Goal: Transaction & Acquisition: Purchase product/service

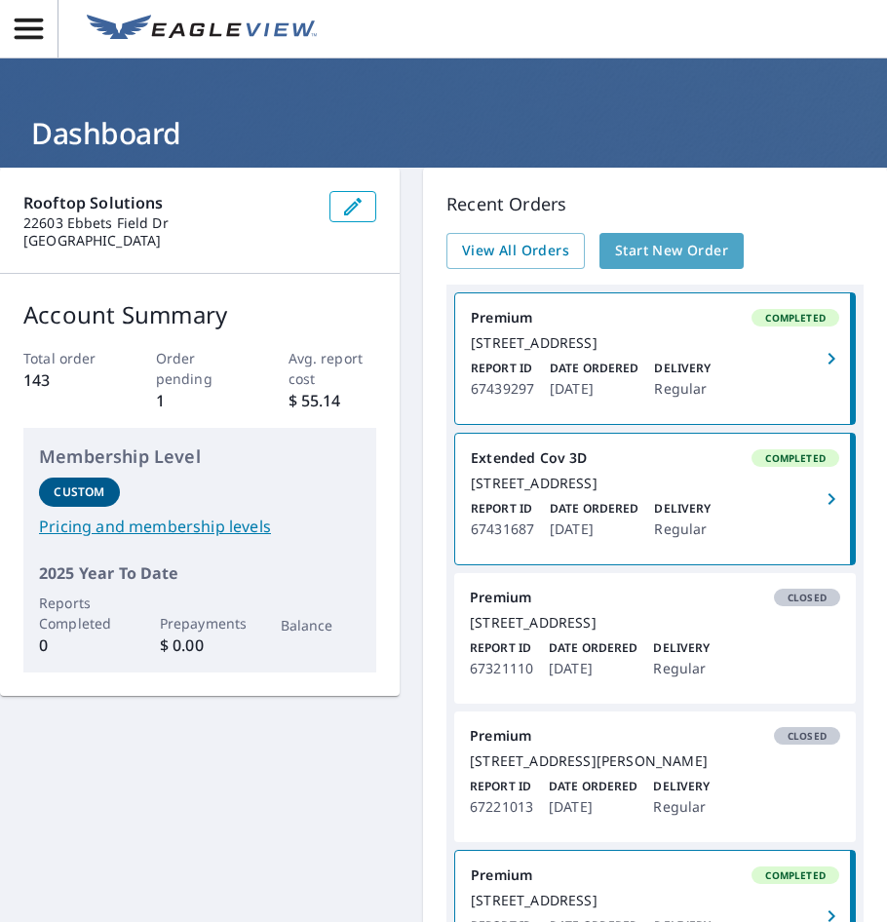
click at [638, 246] on span "Start New Order" at bounding box center [671, 251] width 113 height 24
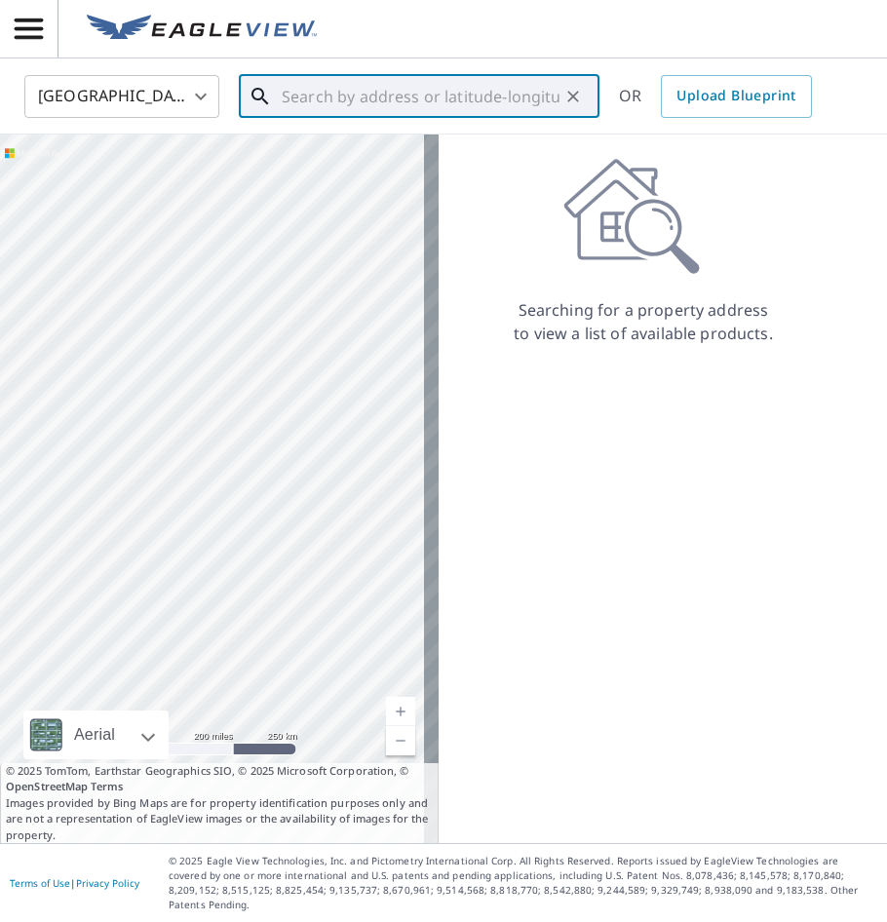
click at [375, 105] on input "text" at bounding box center [421, 96] width 278 height 55
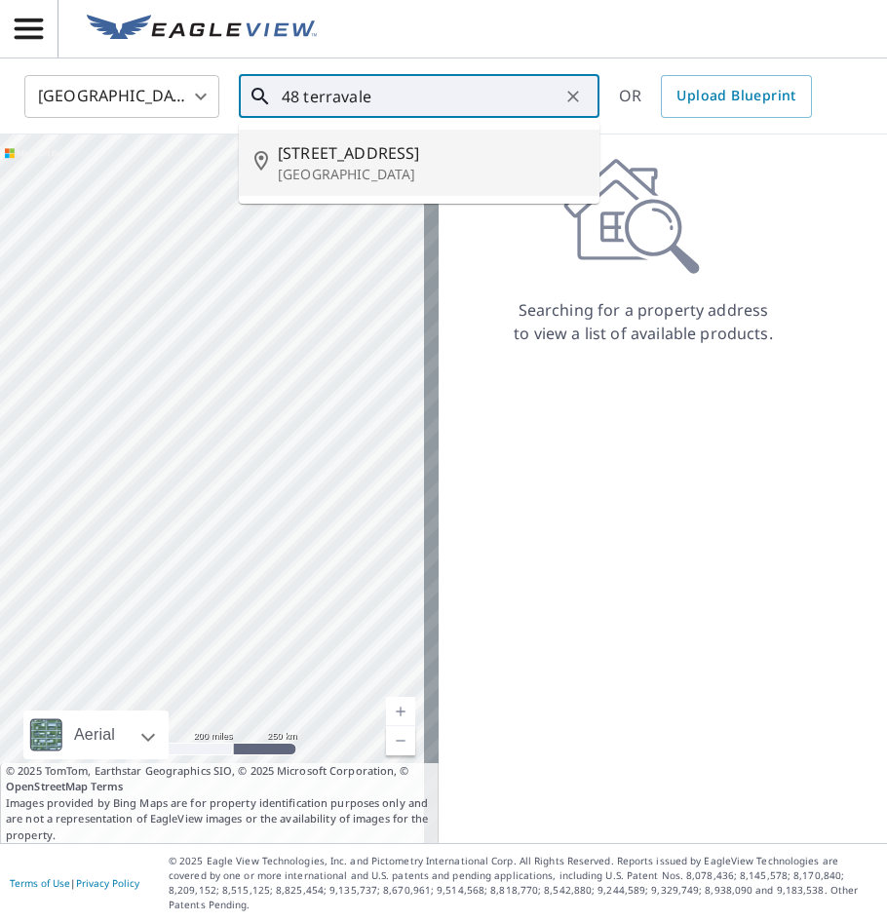
click at [374, 166] on p "[GEOGRAPHIC_DATA]" at bounding box center [431, 174] width 306 height 19
type input "[STREET_ADDRESS]"
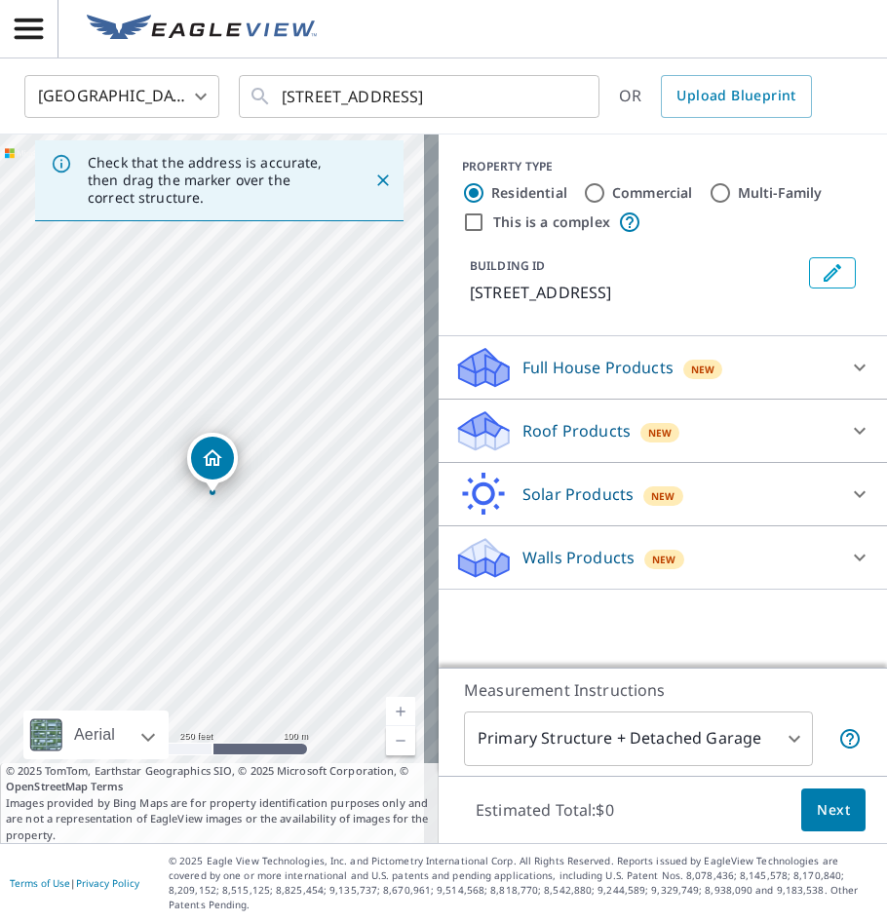
click at [551, 428] on p "Roof Products" at bounding box center [576, 430] width 108 height 23
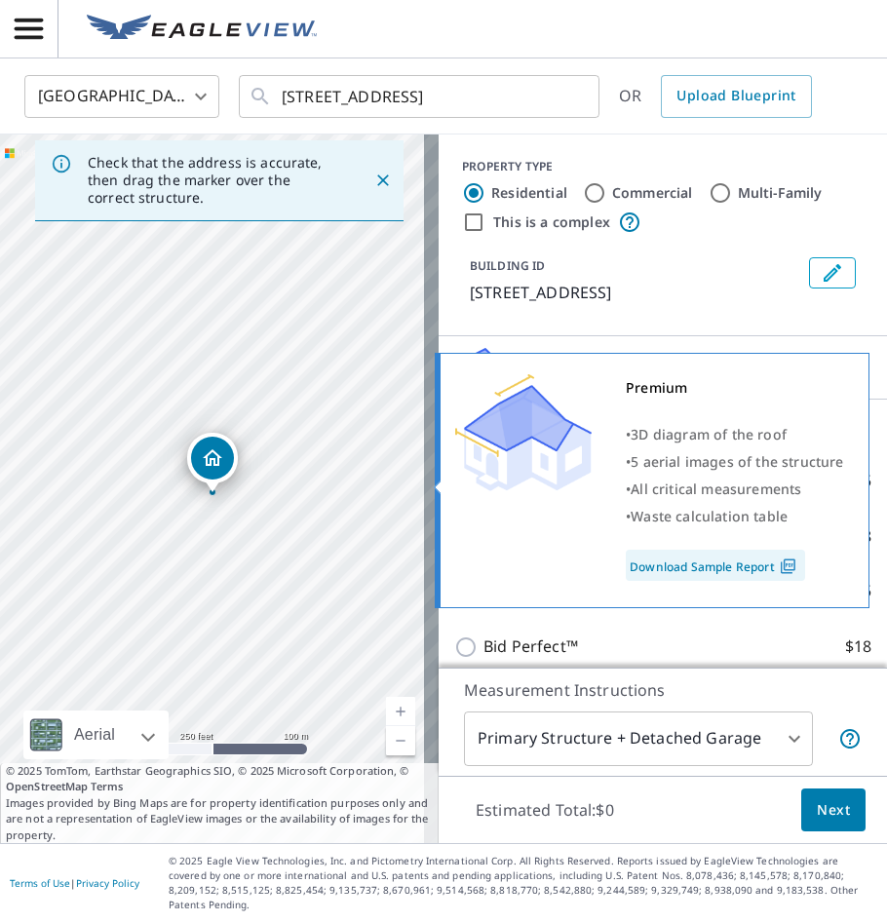
click at [507, 481] on img at bounding box center [523, 432] width 136 height 117
click at [458, 482] on img at bounding box center [523, 432] width 136 height 117
click at [502, 485] on img at bounding box center [523, 432] width 136 height 117
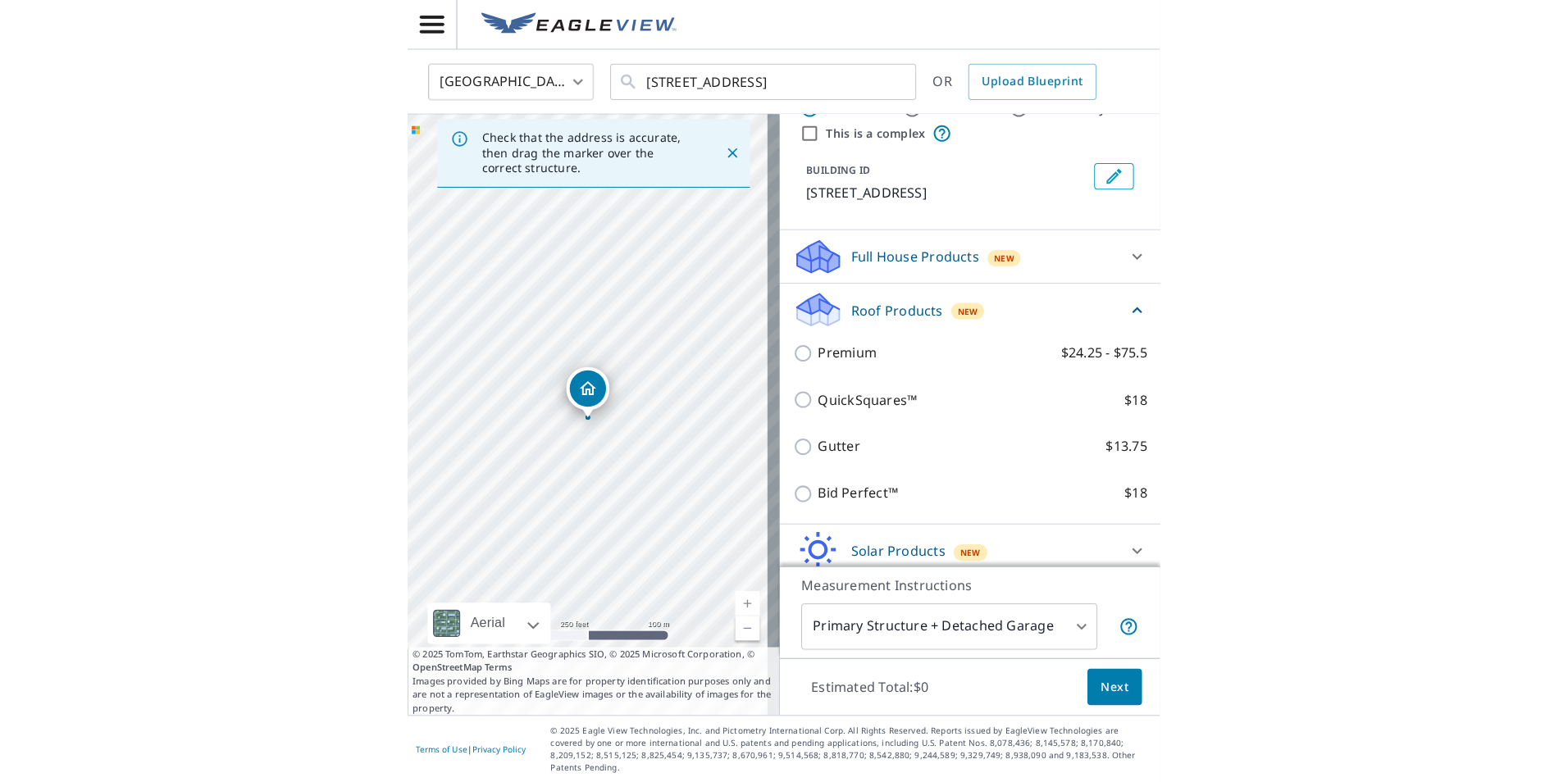
scroll to position [108, 0]
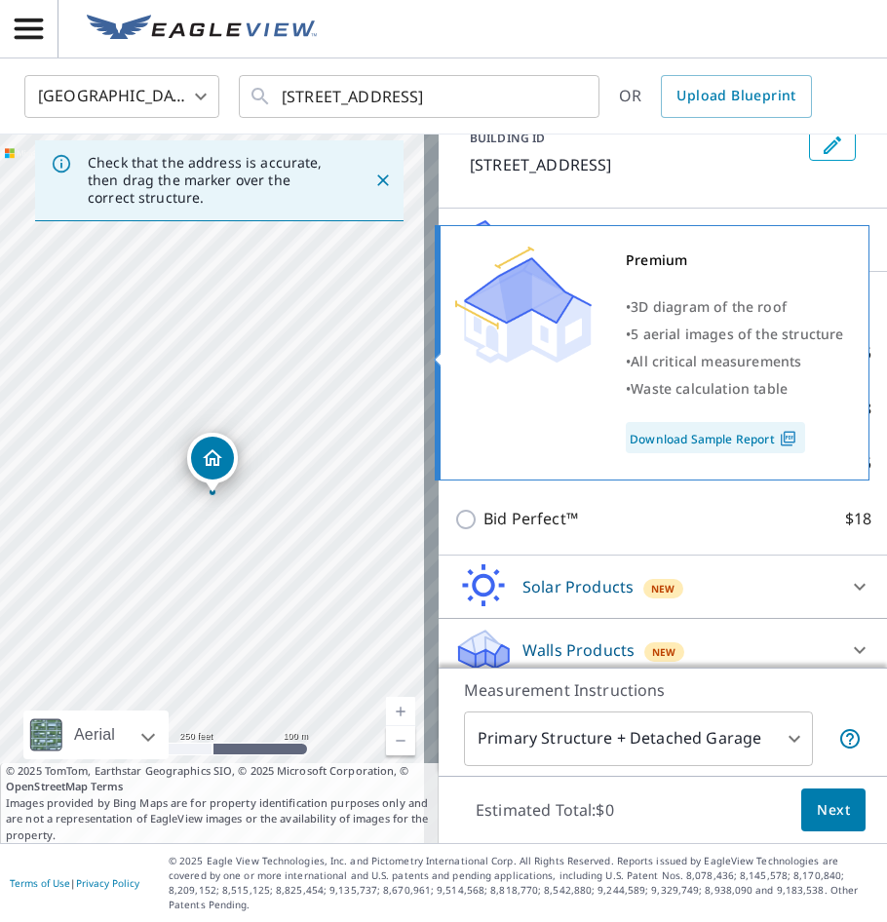
click at [460, 350] on img at bounding box center [523, 305] width 136 height 117
click at [691, 367] on span "All critical measurements" at bounding box center [715, 361] width 171 height 19
click at [633, 268] on div "Premium" at bounding box center [735, 260] width 218 height 27
click at [450, 357] on div "Premium • 3D diagram of the roof • 5 aerial images of the structure • All criti…" at bounding box center [652, 352] width 435 height 255
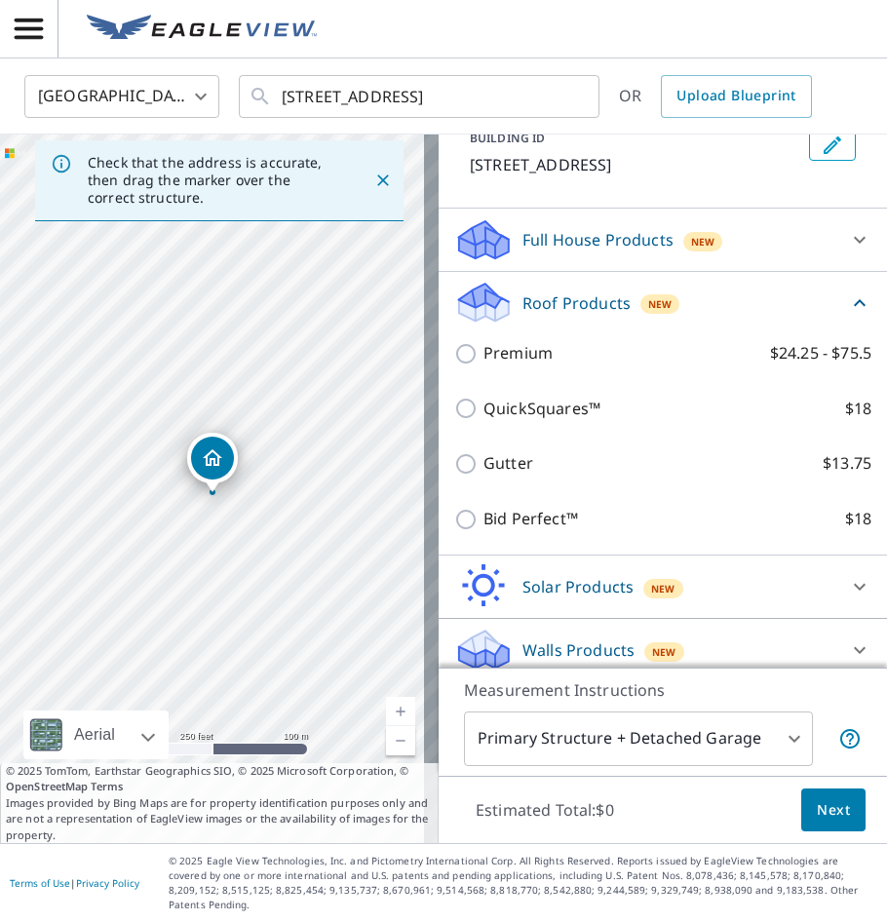
drag, startPoint x: 395, startPoint y: 348, endPoint x: 443, endPoint y: 348, distance: 48.7
click at [398, 348] on div "[STREET_ADDRESS]" at bounding box center [219, 488] width 438 height 708
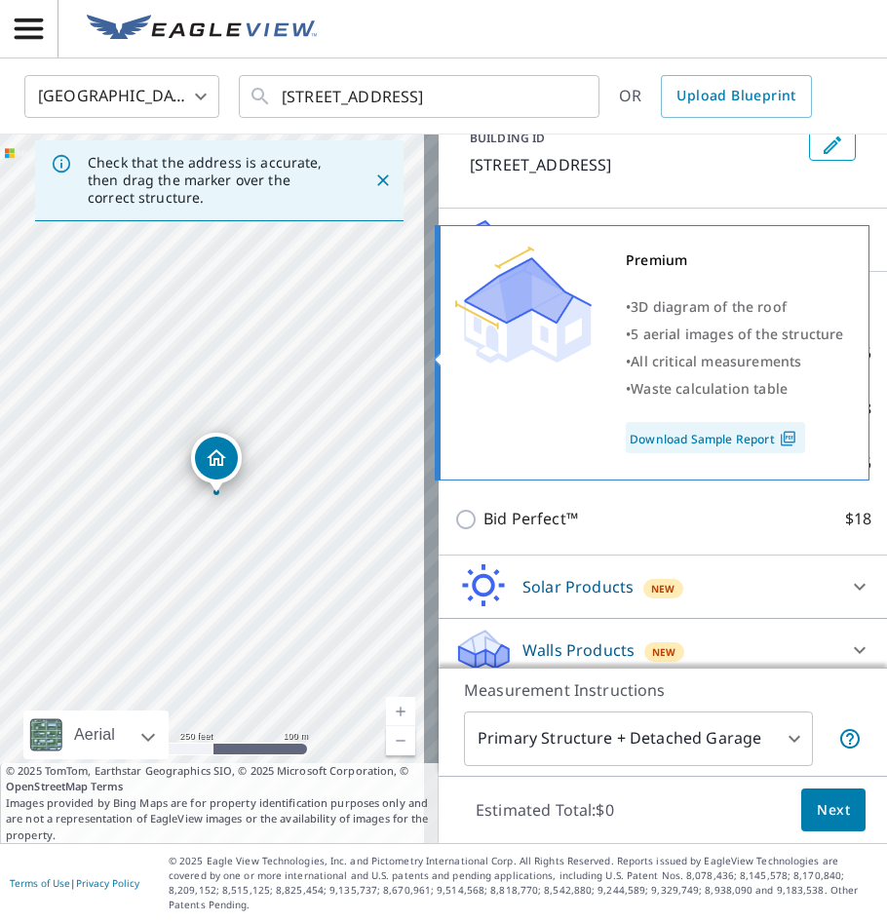
click at [466, 348] on img at bounding box center [523, 305] width 136 height 117
drag, startPoint x: 537, startPoint y: 355, endPoint x: 617, endPoint y: 391, distance: 87.7
click at [539, 355] on img at bounding box center [523, 305] width 136 height 117
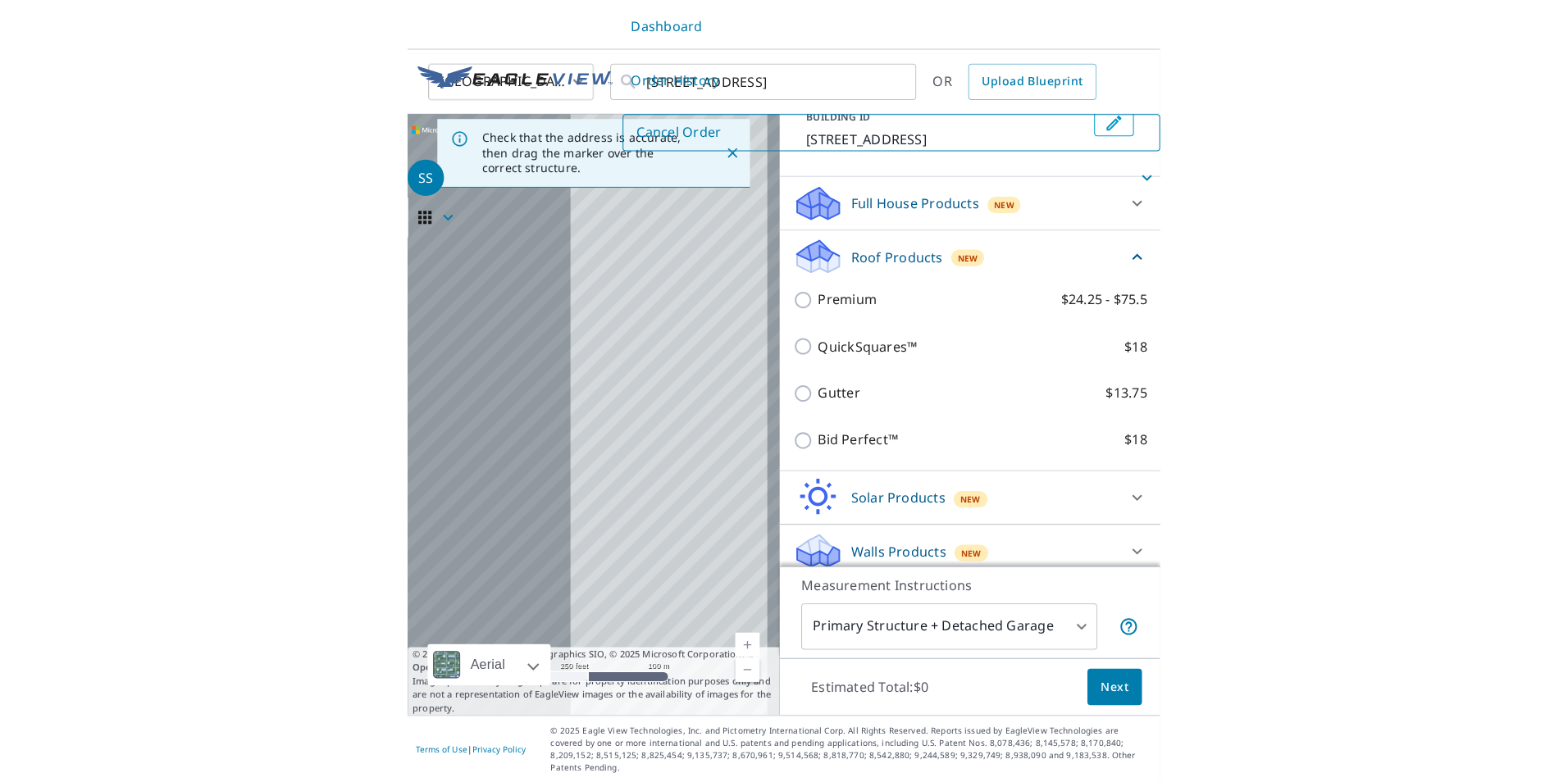
scroll to position [99, 0]
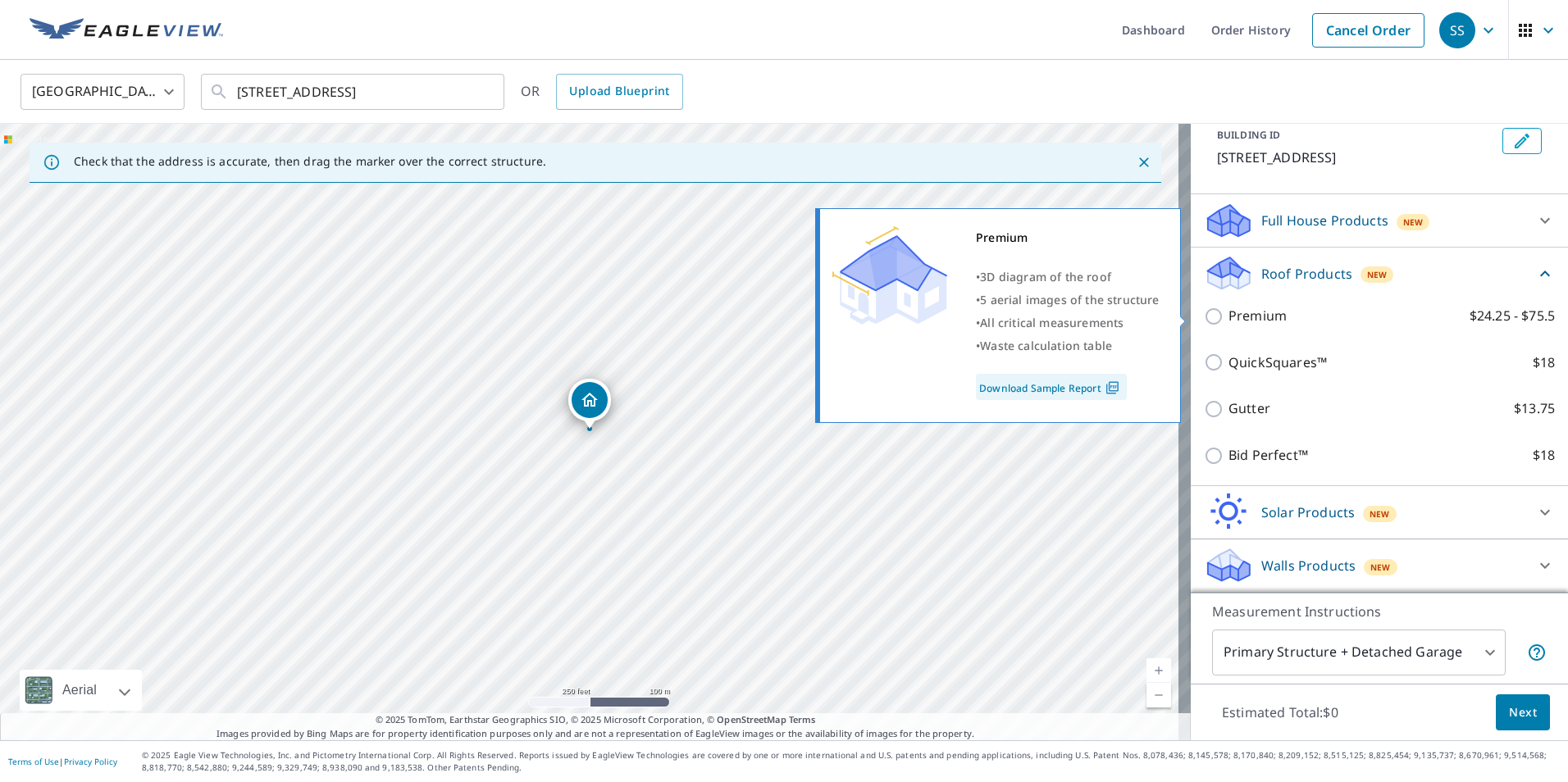
click at [746, 319] on p "Premium" at bounding box center [1257, 316] width 58 height 20
click at [746, 319] on input "Premium $24.25 - $75.5" at bounding box center [1215, 316] width 24 height 19
checkbox input "true"
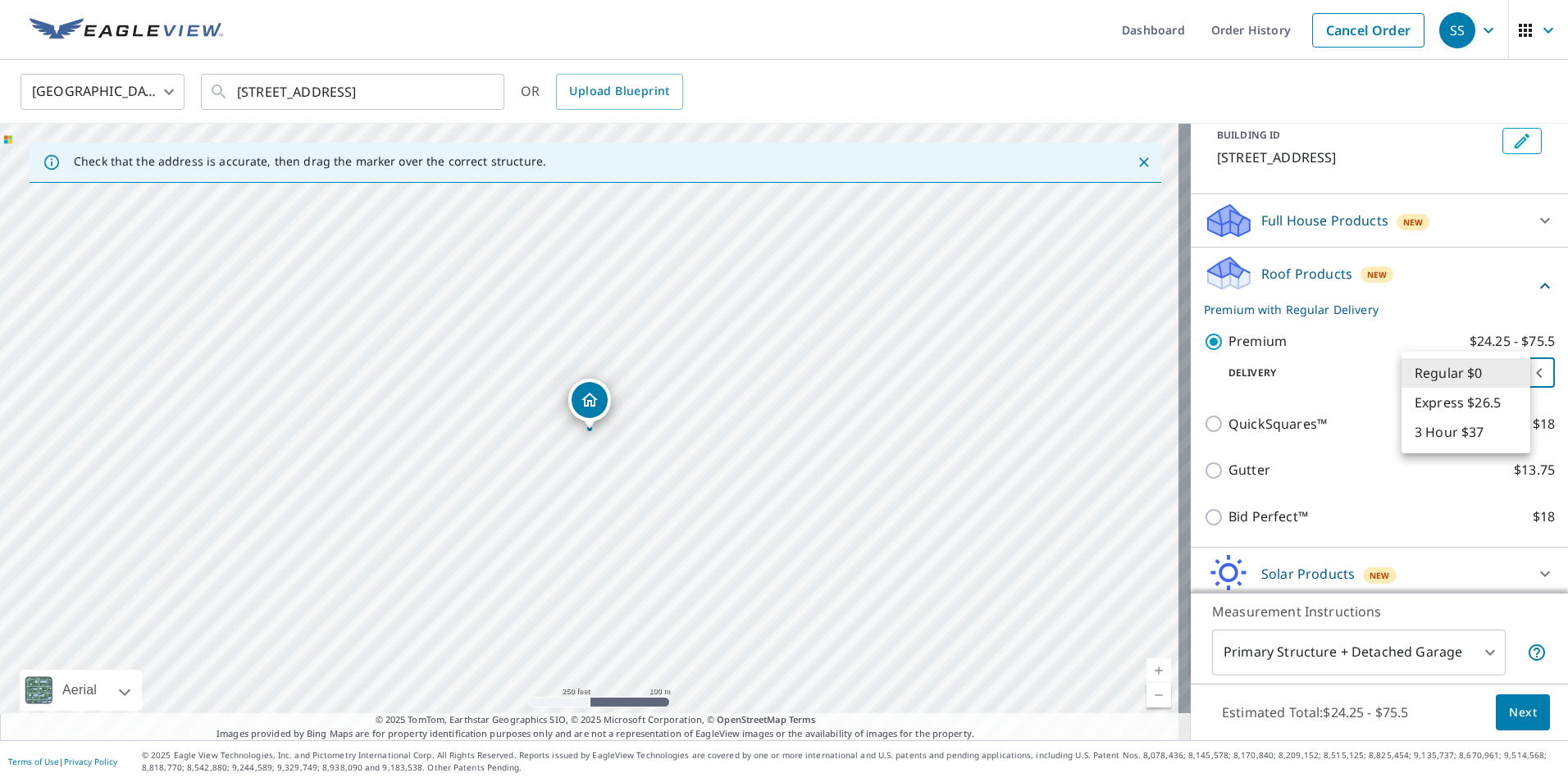
click at [746, 377] on body "SS SS Dashboard Order History Cancel Order SS United States US ​ [STREET_ADDRES…" at bounding box center [784, 391] width 1568 height 782
click at [746, 377] on li "Regular $0" at bounding box center [1465, 373] width 129 height 29
click at [746, 725] on button "Next" at bounding box center [1523, 713] width 54 height 37
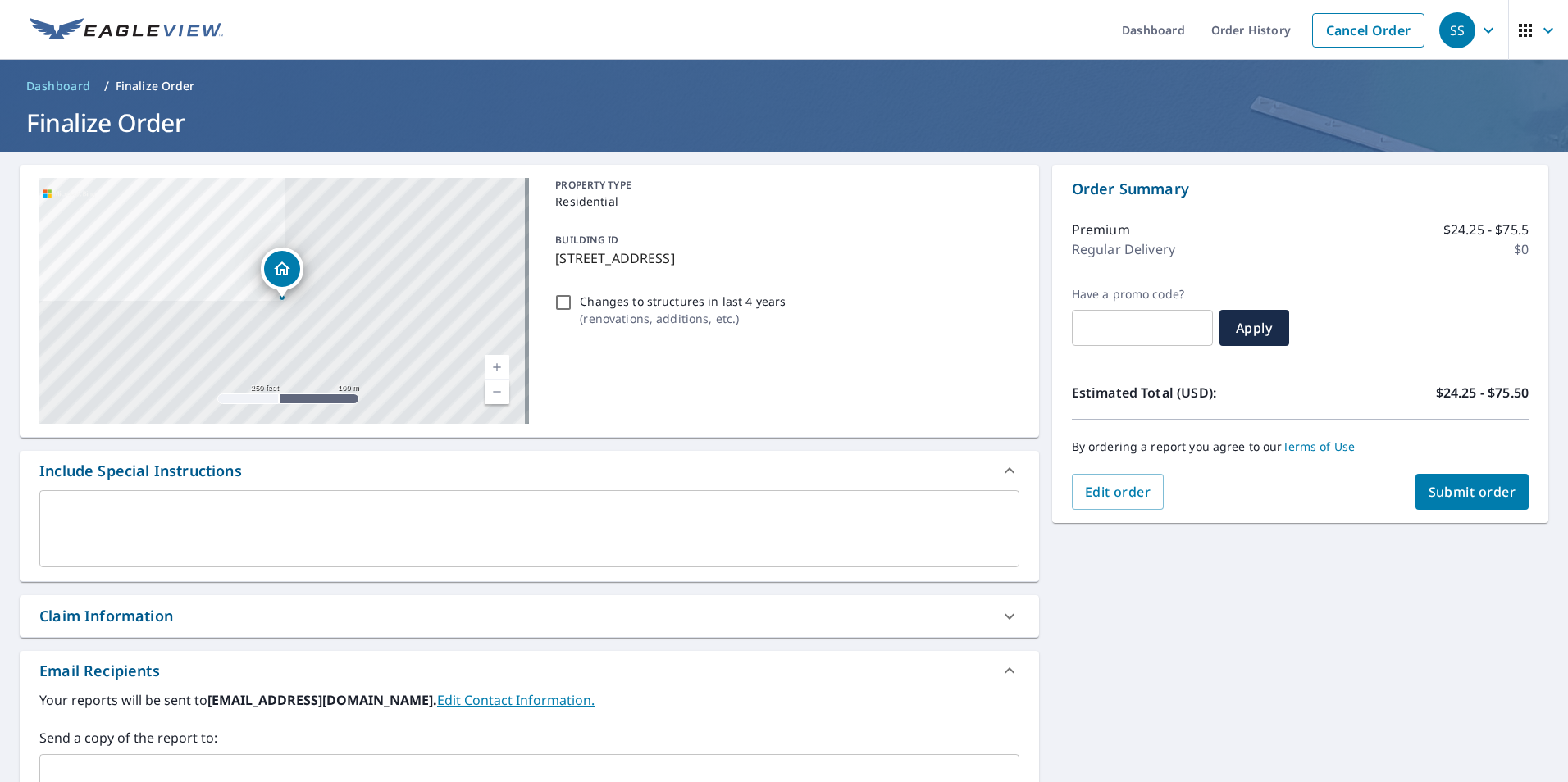
click at [746, 494] on span "Submit order" at bounding box center [1472, 492] width 88 height 18
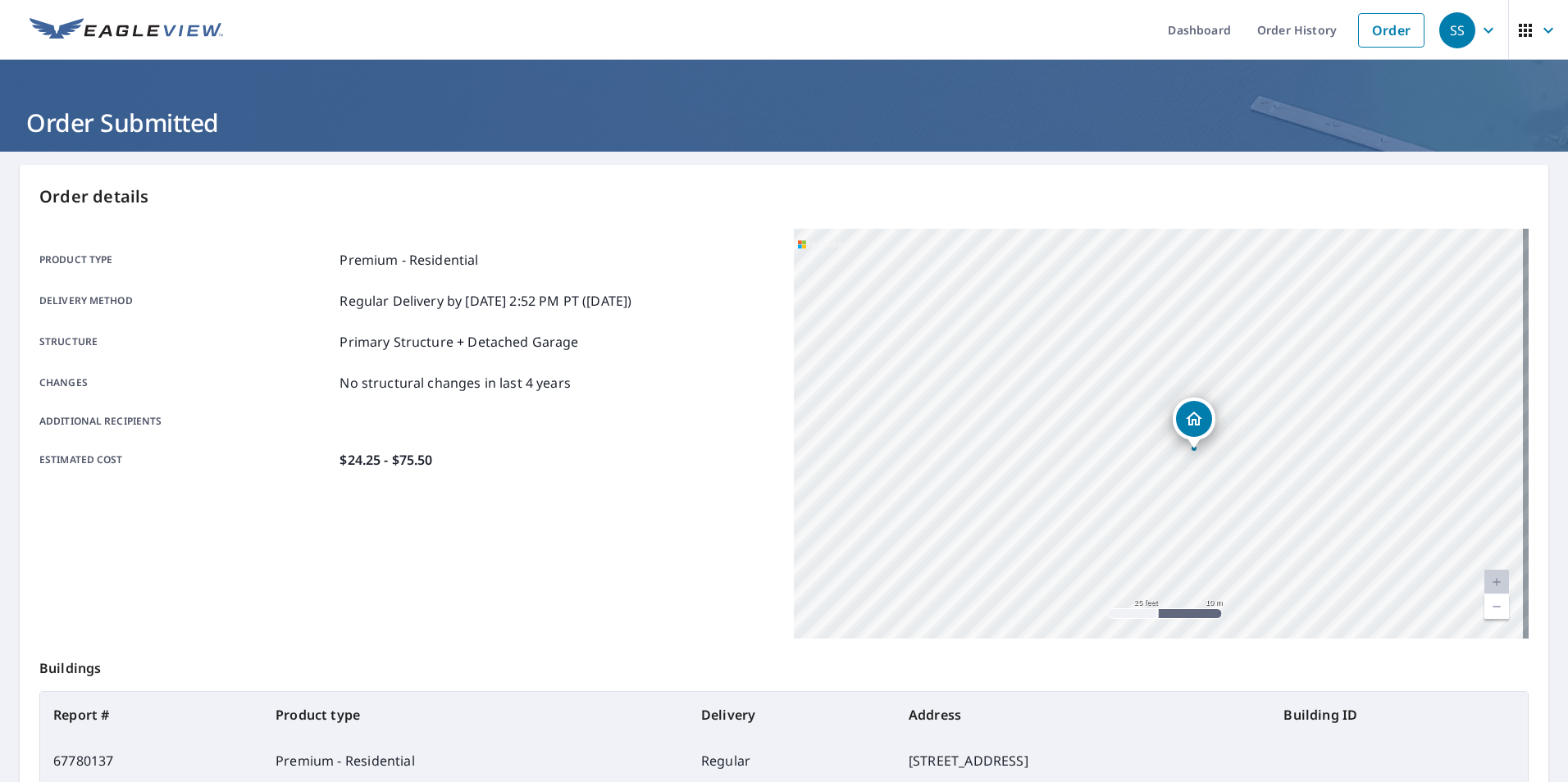
drag, startPoint x: 1387, startPoint y: 552, endPoint x: 1207, endPoint y: 477, distance: 195.0
click at [746, 476] on div "[STREET_ADDRESS]" at bounding box center [1161, 434] width 735 height 410
